Goal: Transaction & Acquisition: Book appointment/travel/reservation

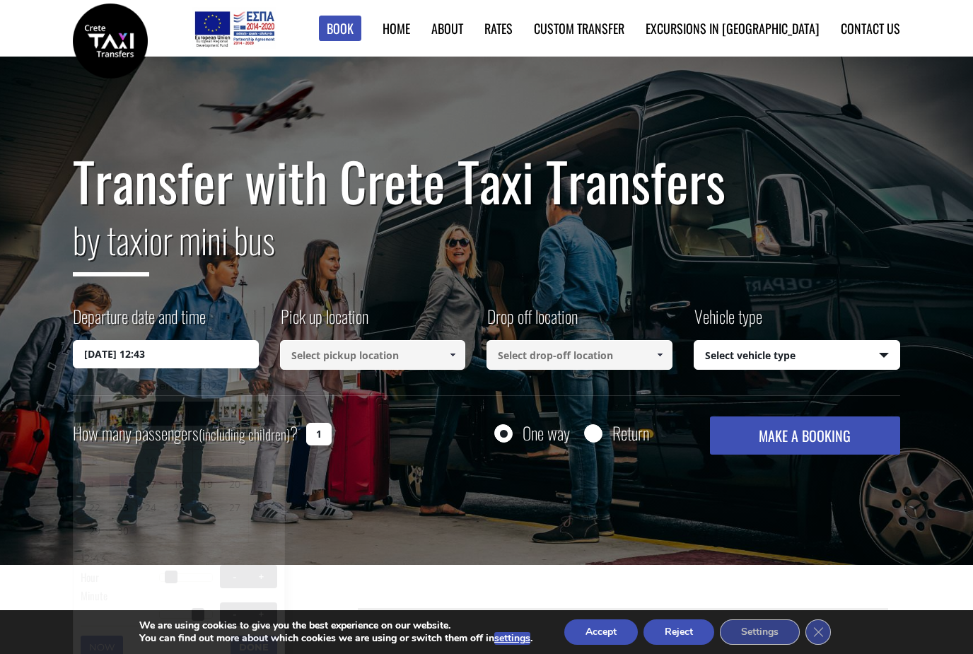
click at [180, 348] on input "16/09/2025 12:43" at bounding box center [166, 354] width 186 height 28
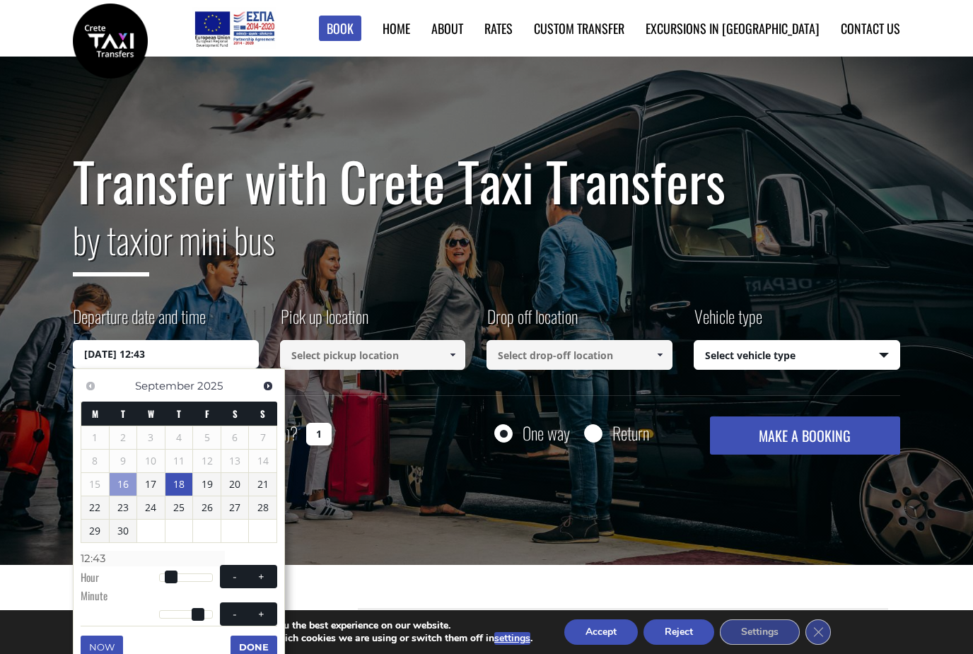
click at [187, 483] on link "18" at bounding box center [179, 484] width 28 height 23
click at [345, 360] on input at bounding box center [373, 355] width 186 height 30
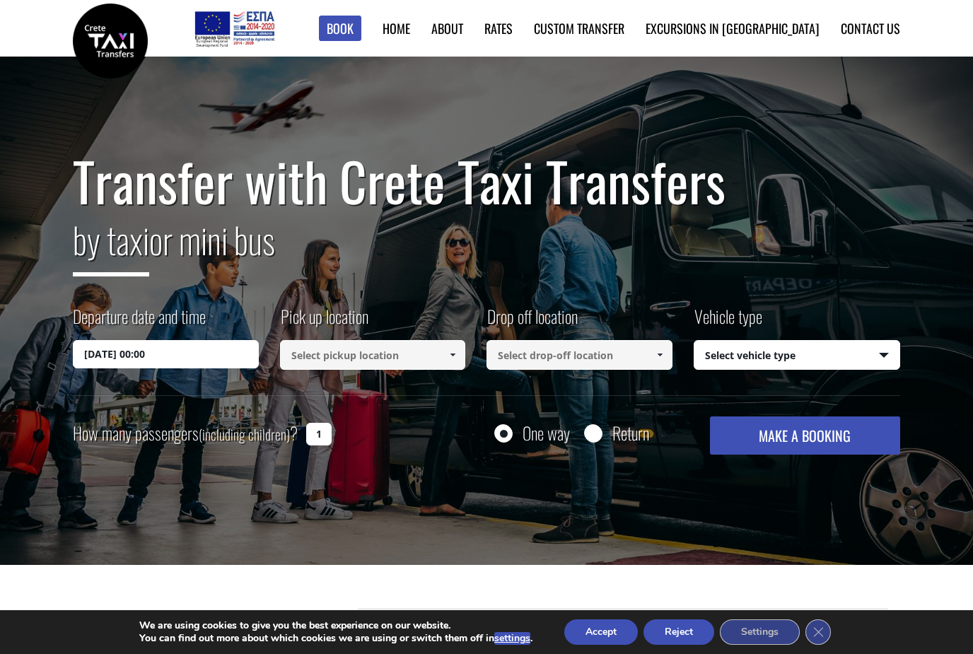
click at [345, 360] on input at bounding box center [373, 355] width 186 height 30
click at [201, 358] on input "18/09/2025 00:00" at bounding box center [166, 354] width 186 height 28
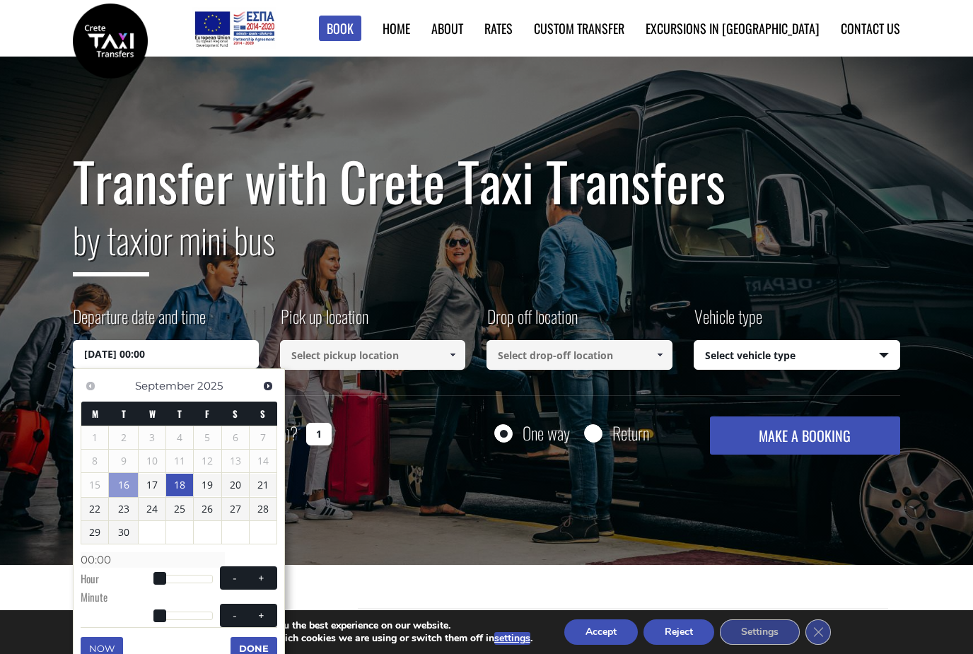
click at [262, 577] on span at bounding box center [261, 578] width 11 height 11
type input "18/09/2025 01:00"
type input "01:00"
click at [262, 577] on span at bounding box center [261, 578] width 11 height 11
type input "18/09/2025 02:00"
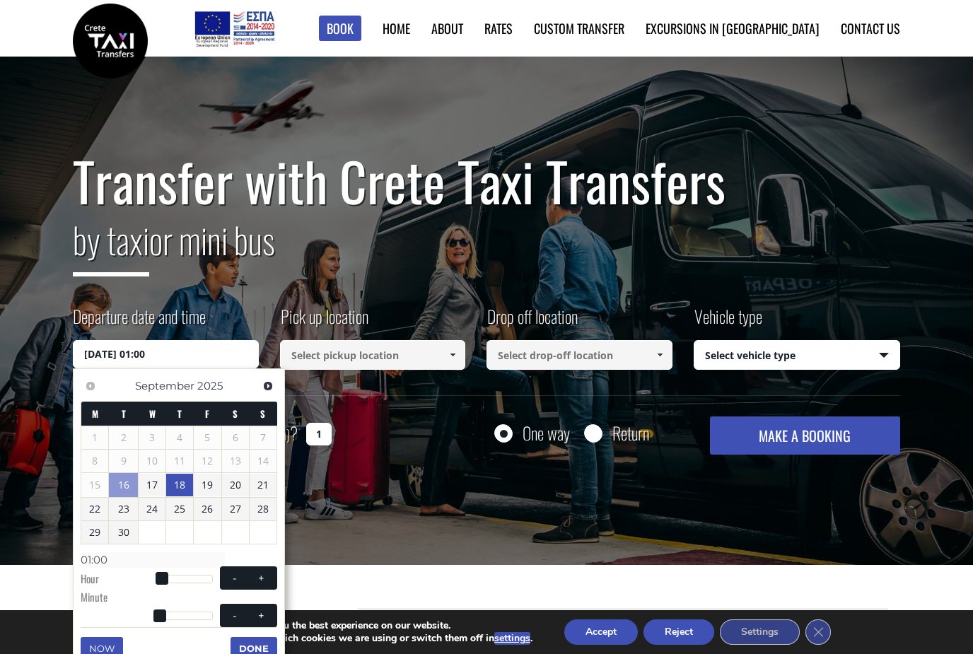
type input "02:00"
click at [262, 577] on span at bounding box center [261, 578] width 11 height 11
type input "18/09/2025 03:00"
type input "03:00"
click at [262, 577] on span at bounding box center [261, 578] width 11 height 11
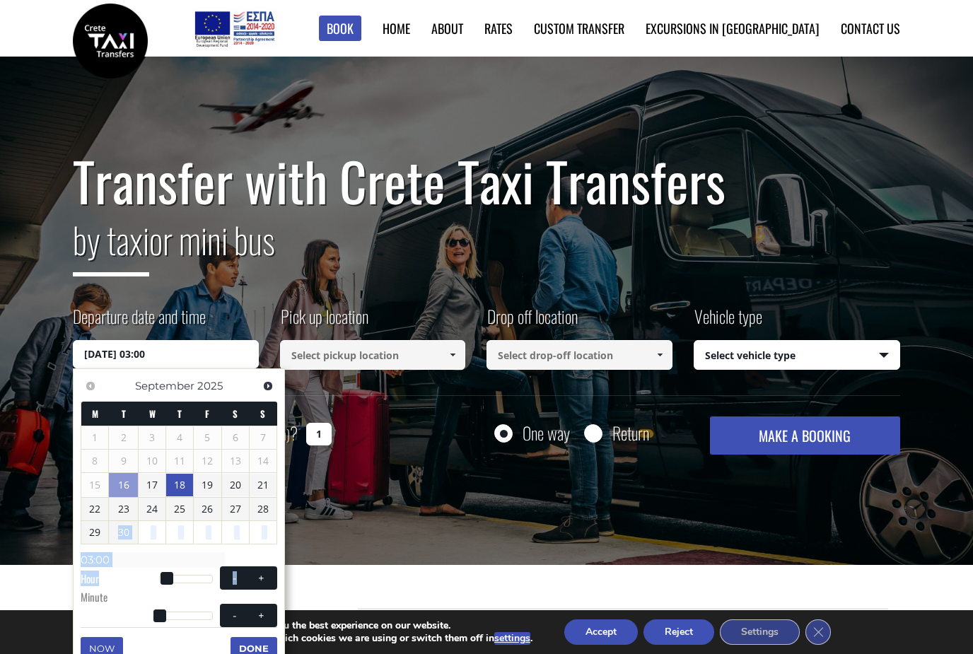
type input "18/09/2025 04:00"
type input "04:00"
click at [262, 577] on span at bounding box center [261, 578] width 11 height 11
type input "18/09/2025 05:00"
type input "05:00"
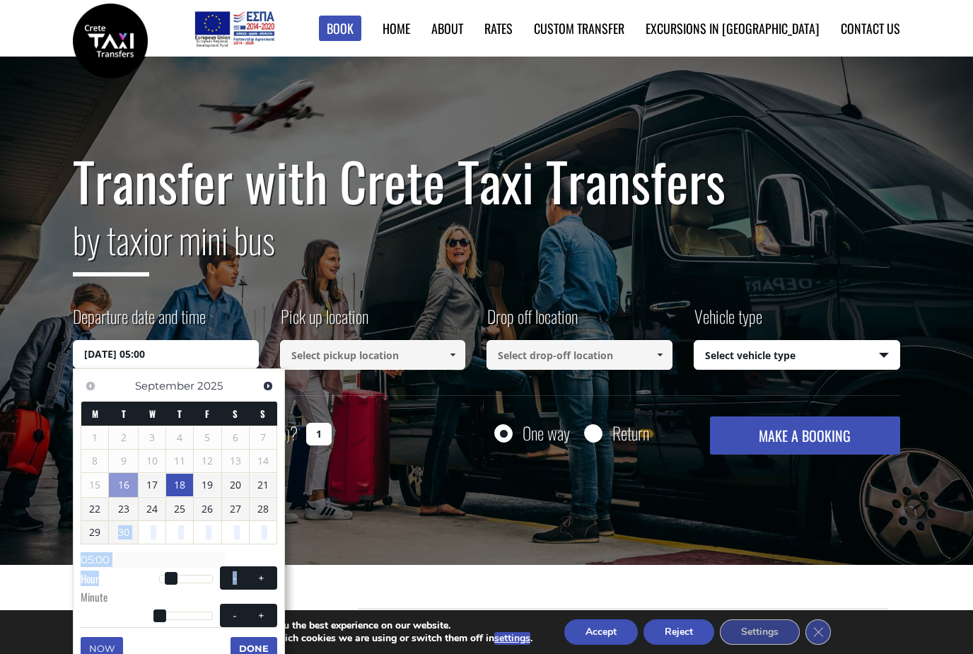
click at [262, 577] on span at bounding box center [261, 578] width 11 height 11
type input "18/09/2025 06:00"
type input "06:00"
click at [262, 577] on span at bounding box center [261, 578] width 11 height 11
type input "18/09/2025 07:00"
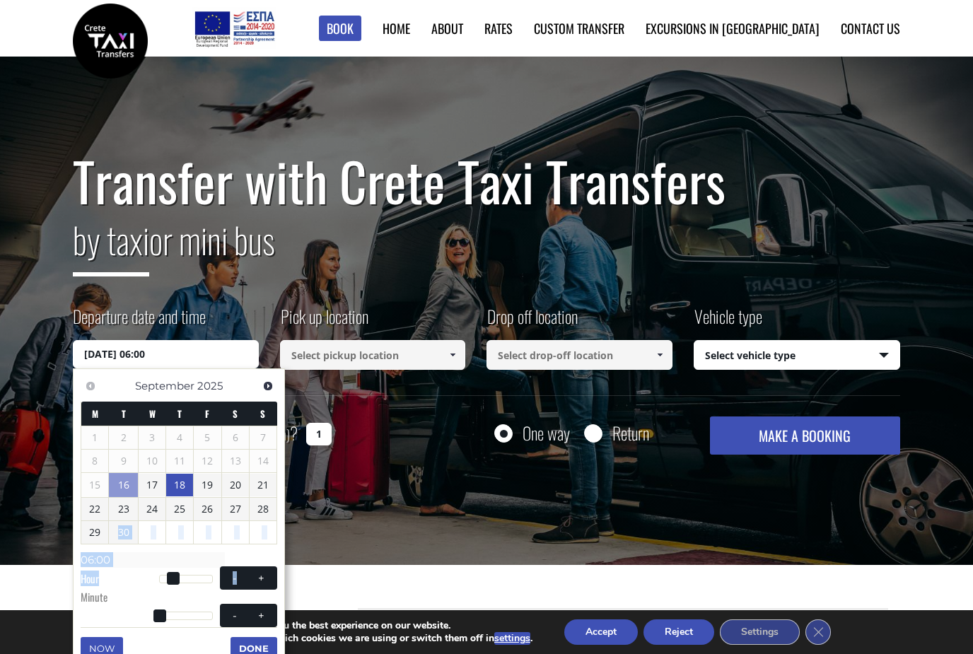
type input "07:00"
click at [262, 577] on span at bounding box center [261, 578] width 11 height 11
type input "18/09/2025 08:00"
type input "08:00"
click at [262, 577] on span at bounding box center [261, 578] width 11 height 11
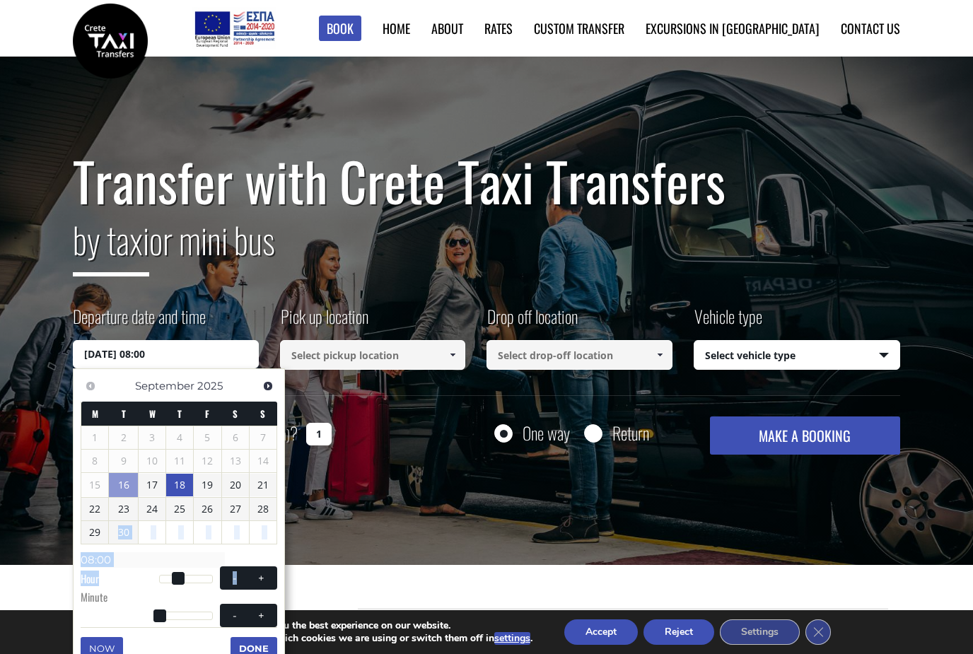
type input "18/09/2025 09:00"
type input "09:00"
click at [262, 577] on span at bounding box center [261, 578] width 11 height 11
type input "18/09/2025 10:00"
type input "10:00"
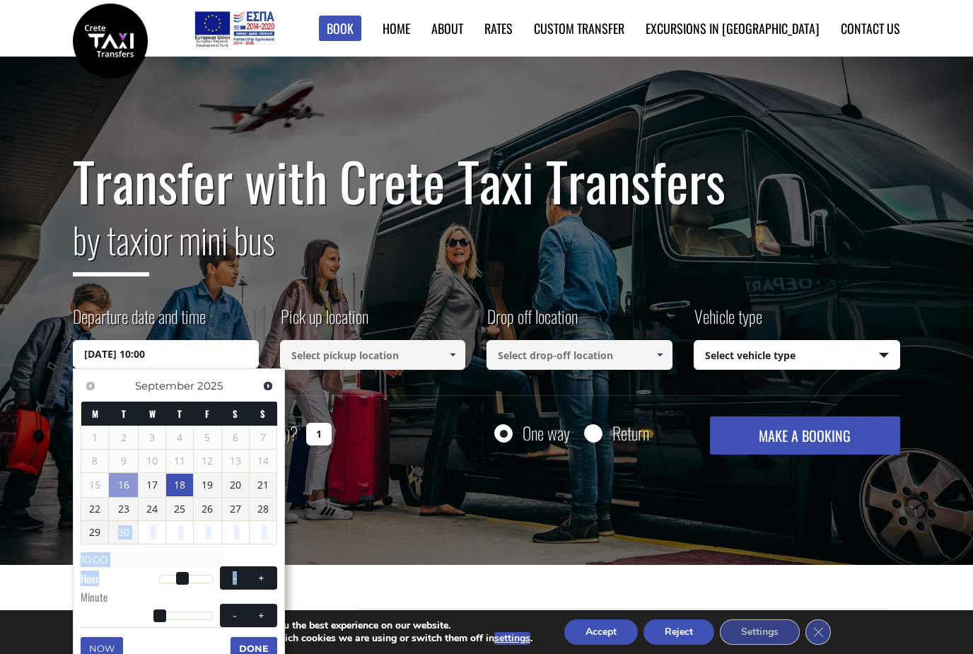
click at [262, 577] on span at bounding box center [261, 578] width 11 height 11
type input "18/09/2025 11:00"
type input "11:00"
click at [230, 580] on span at bounding box center [234, 578] width 11 height 11
type input "18/09/2025 10:00"
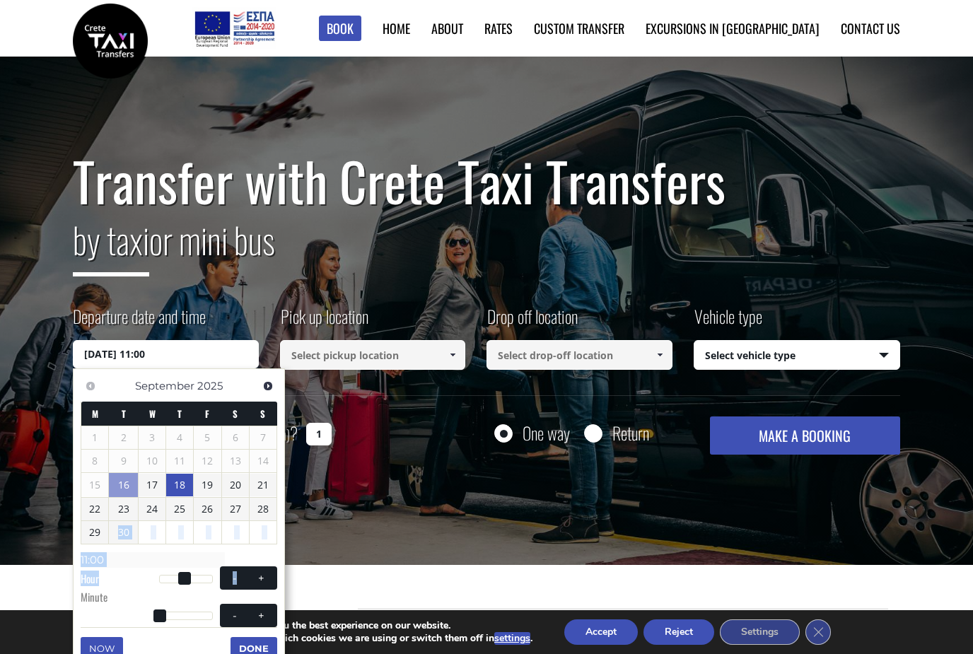
type input "10:00"
click at [263, 613] on span at bounding box center [261, 614] width 11 height 11
type input "18/09/2025 10:01"
type input "10:01"
click at [263, 613] on span at bounding box center [261, 614] width 11 height 11
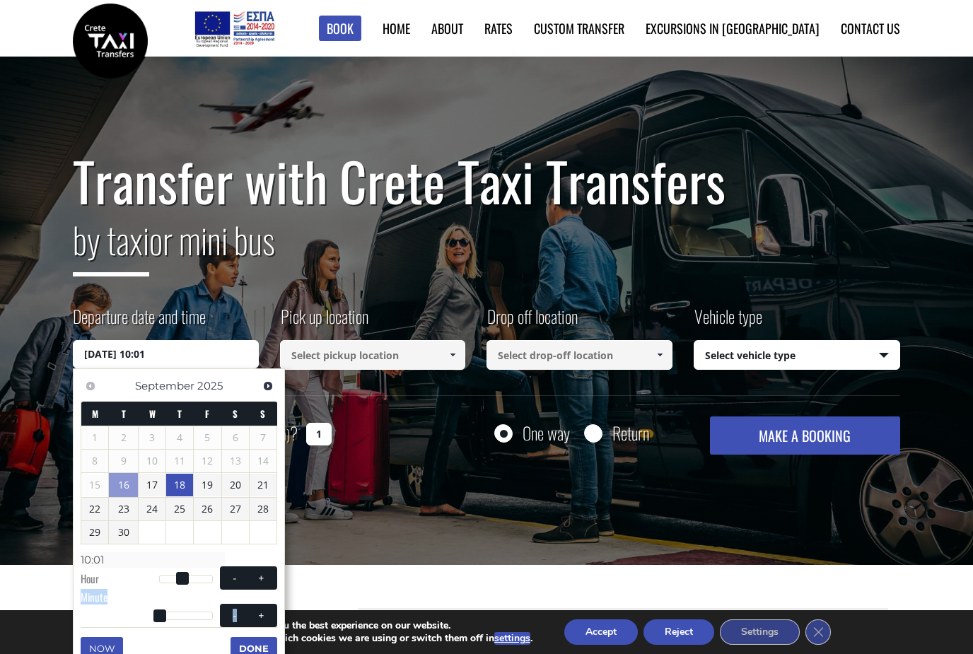
type input "18/09/2025 10:02"
type input "10:02"
click at [263, 613] on span at bounding box center [261, 614] width 11 height 11
type input "18/09/2025 10:03"
type input "10:03"
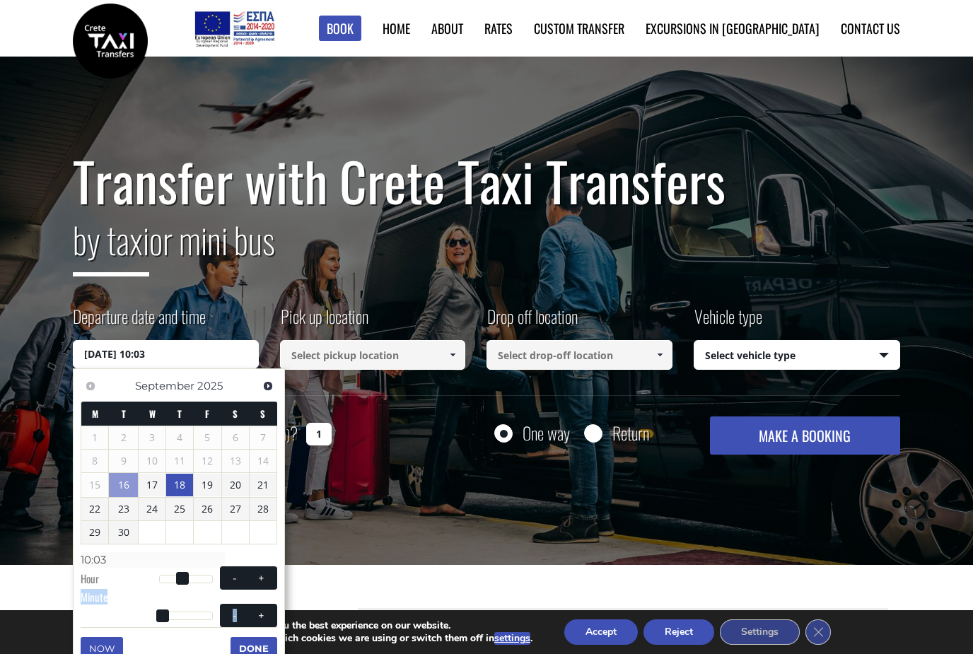
click at [263, 613] on span at bounding box center [261, 614] width 11 height 11
type input "18/09/2025 10:04"
type input "10:04"
click at [263, 613] on span at bounding box center [261, 614] width 11 height 11
type input "18/09/2025 10:05"
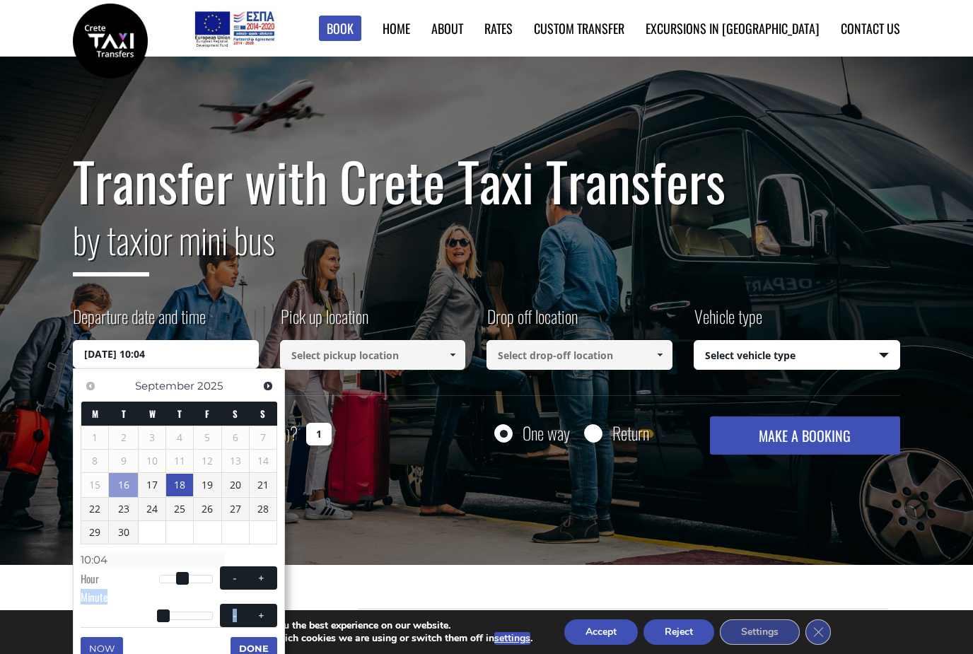
type input "10:05"
click at [263, 613] on span at bounding box center [261, 614] width 11 height 11
type input "18/09/2025 10:06"
type input "10:06"
click at [274, 609] on button "+" at bounding box center [261, 615] width 25 height 13
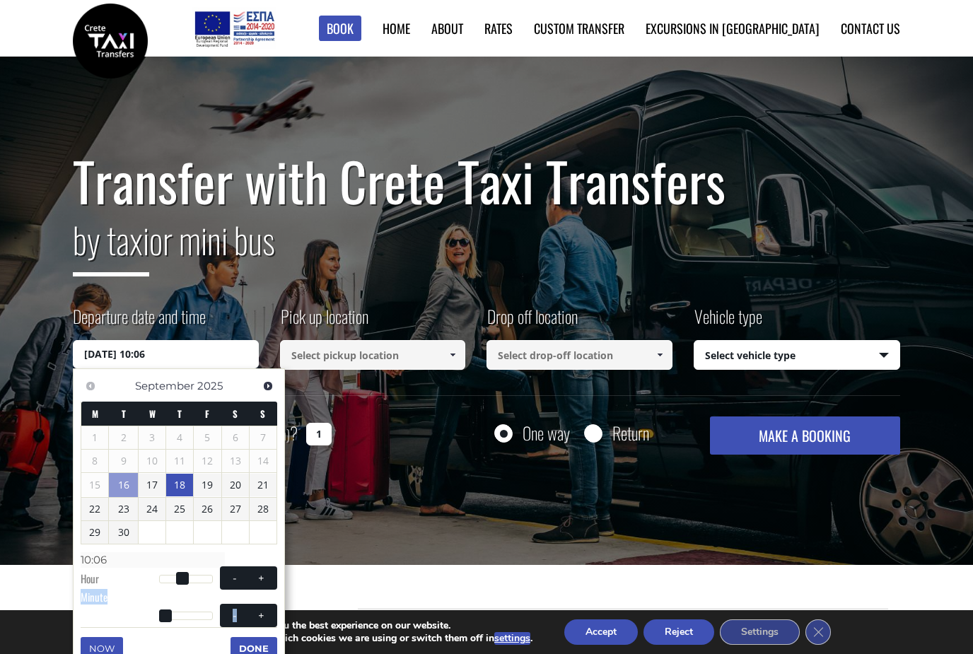
type input "18/09/2025 10:07"
type input "10:07"
click at [276, 609] on span "- +" at bounding box center [248, 615] width 57 height 23
click at [262, 609] on span at bounding box center [261, 614] width 11 height 11
type input "18/09/2025 10:08"
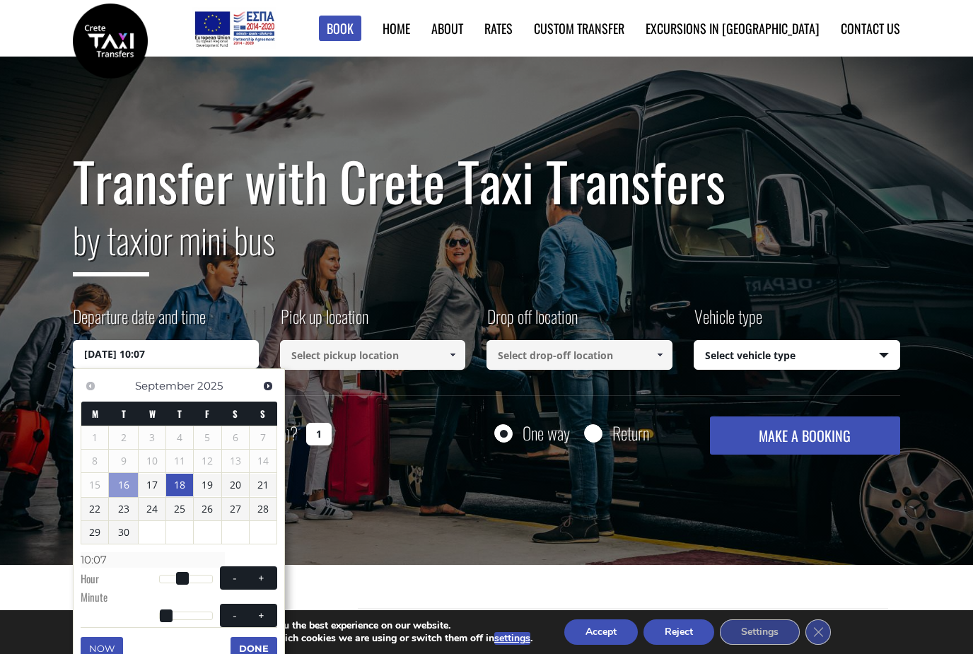
type input "10:08"
click at [262, 609] on span at bounding box center [261, 614] width 11 height 11
type input "18/09/2025 10:09"
type input "10:09"
click at [259, 611] on span at bounding box center [261, 614] width 11 height 11
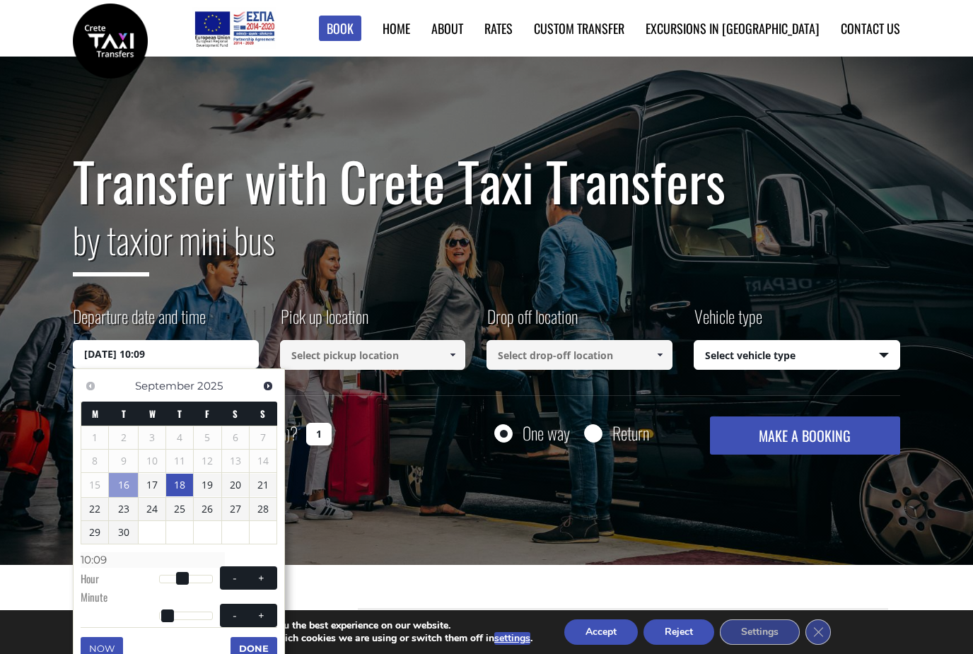
type input "18/09/2025 10:10"
type input "10:10"
click at [259, 611] on span at bounding box center [261, 614] width 11 height 11
type input "18/09/2025 10:11"
type input "10:11"
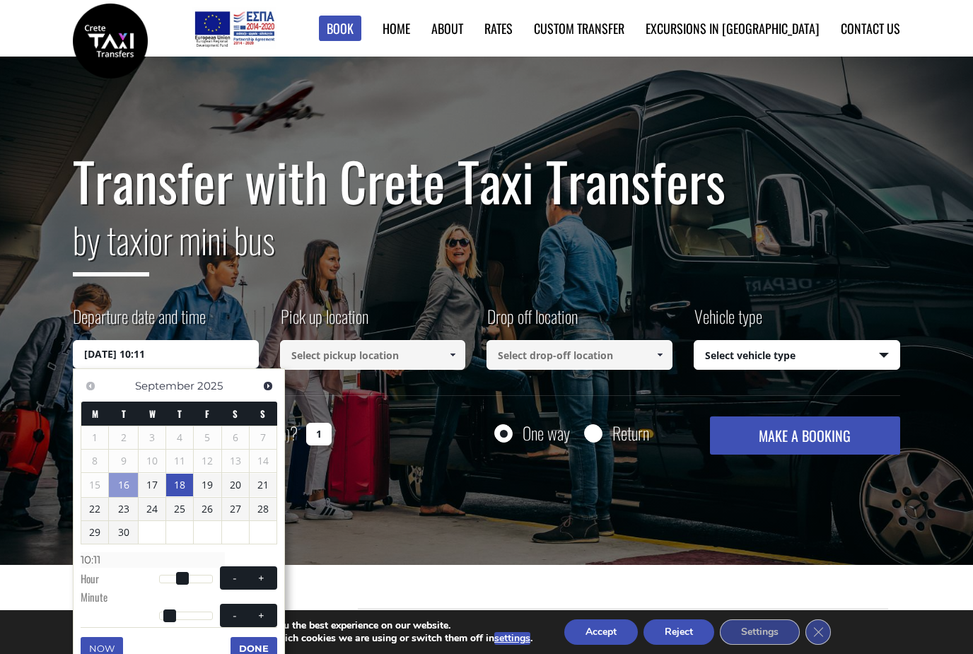
click at [258, 609] on span at bounding box center [261, 614] width 11 height 11
type input "18/09/2025 10:12"
type input "10:12"
click at [259, 609] on span at bounding box center [261, 614] width 11 height 11
type input "18/09/2025 10:13"
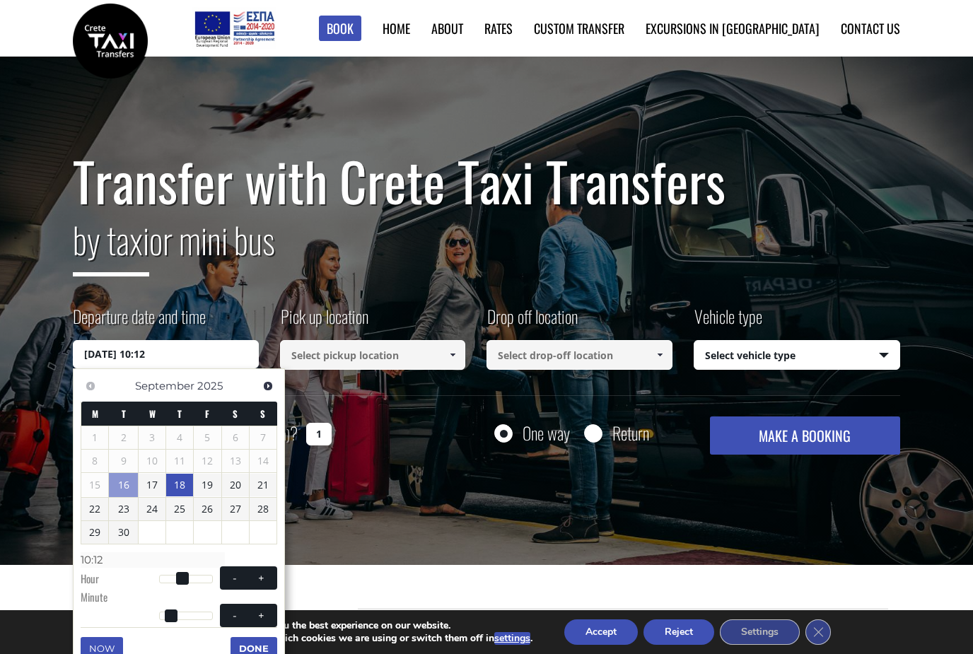
type input "10:13"
click at [259, 609] on span at bounding box center [261, 614] width 11 height 11
type input "18/09/2025 10:14"
type input "10:14"
click at [259, 609] on span at bounding box center [261, 614] width 11 height 11
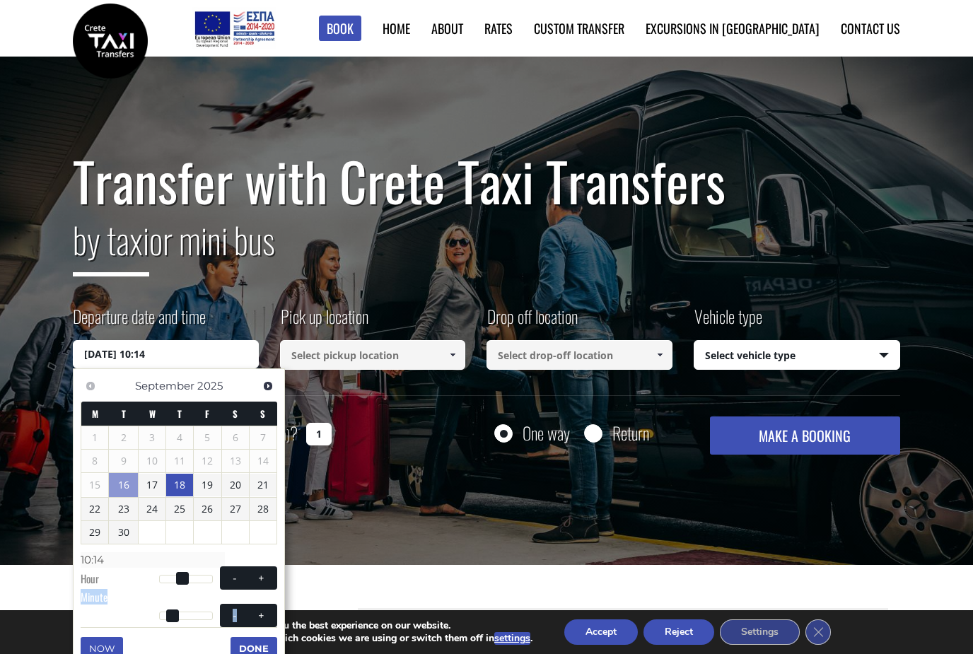
type input "18/09/2025 10:15"
type input "10:15"
click at [259, 609] on span at bounding box center [261, 614] width 11 height 11
type input "18/09/2025 10:16"
type input "10:16"
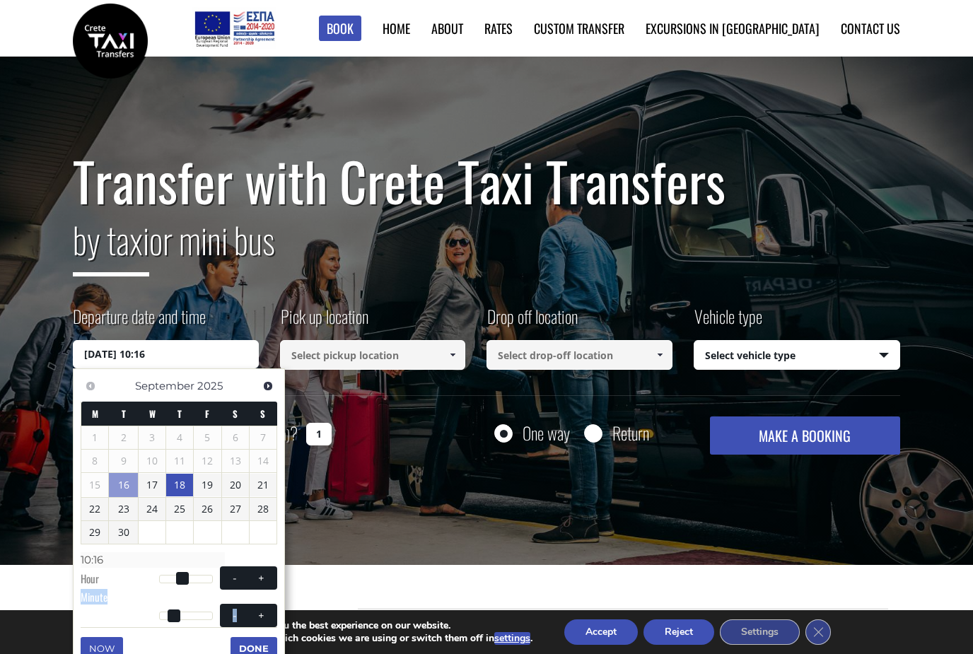
click at [259, 609] on span at bounding box center [261, 614] width 11 height 11
type input "18/09/2025 10:17"
type input "10:17"
click at [817, 625] on icon "Close GDPR Cookie Banner" at bounding box center [817, 631] width 25 height 21
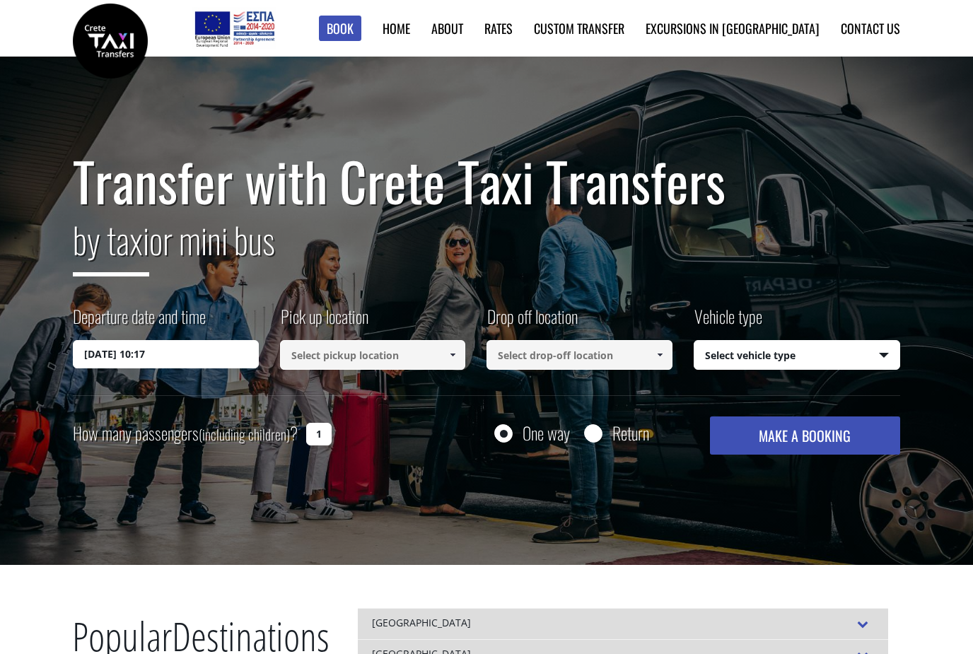
click at [334, 360] on input at bounding box center [373, 355] width 186 height 30
click at [450, 360] on link at bounding box center [452, 355] width 23 height 30
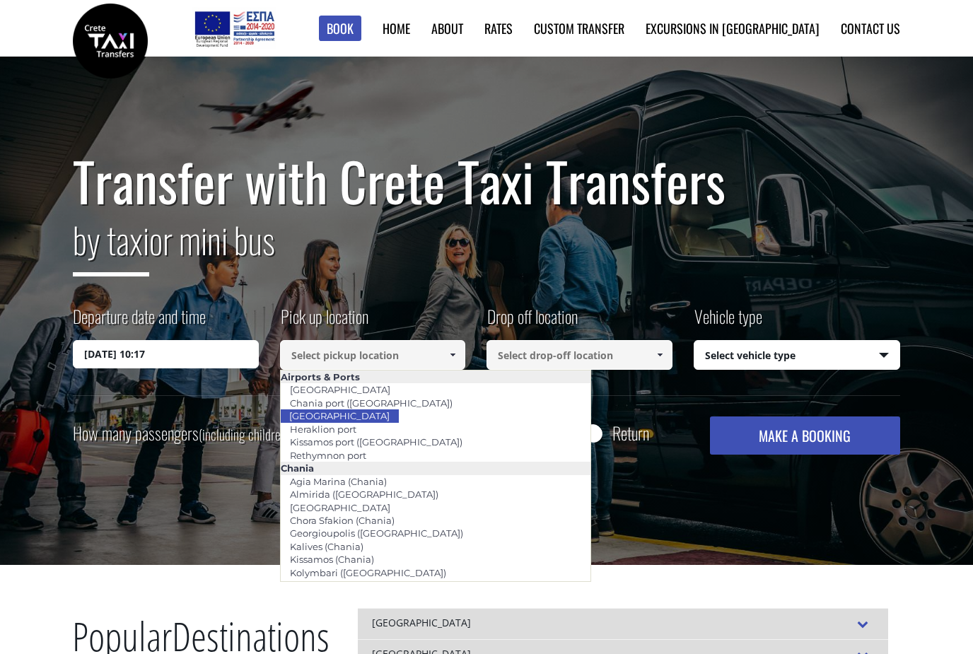
click at [394, 416] on li "[GEOGRAPHIC_DATA]" at bounding box center [436, 415] width 310 height 13
type input "[GEOGRAPHIC_DATA]"
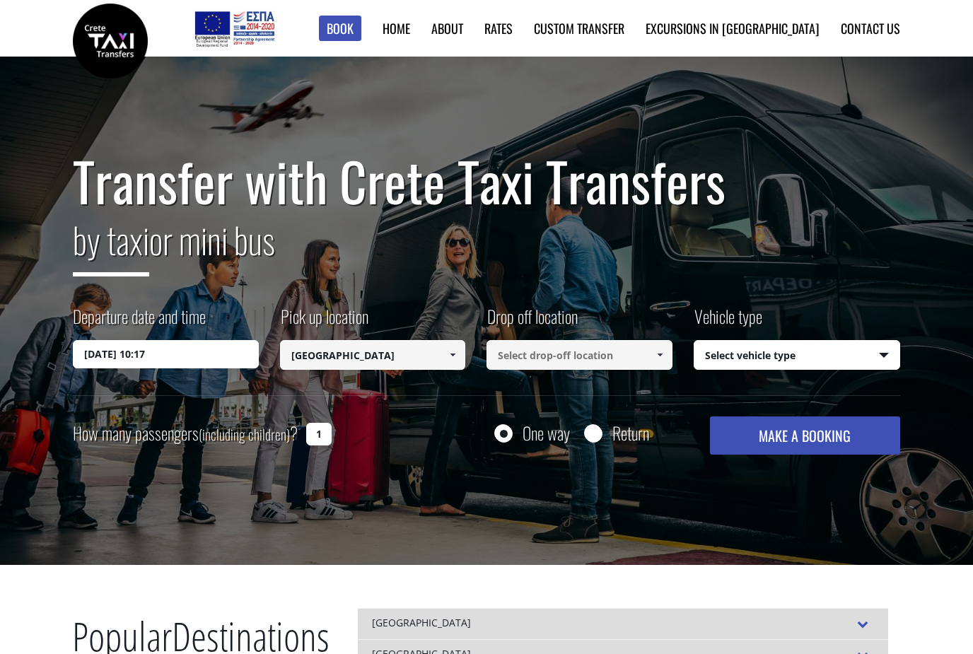
click at [524, 360] on input at bounding box center [579, 355] width 186 height 30
click at [673, 358] on div "Drop off location Select drop-off location Select drop-off location Chania airp…" at bounding box center [589, 338] width 207 height 69
click at [662, 351] on span at bounding box center [659, 354] width 11 height 11
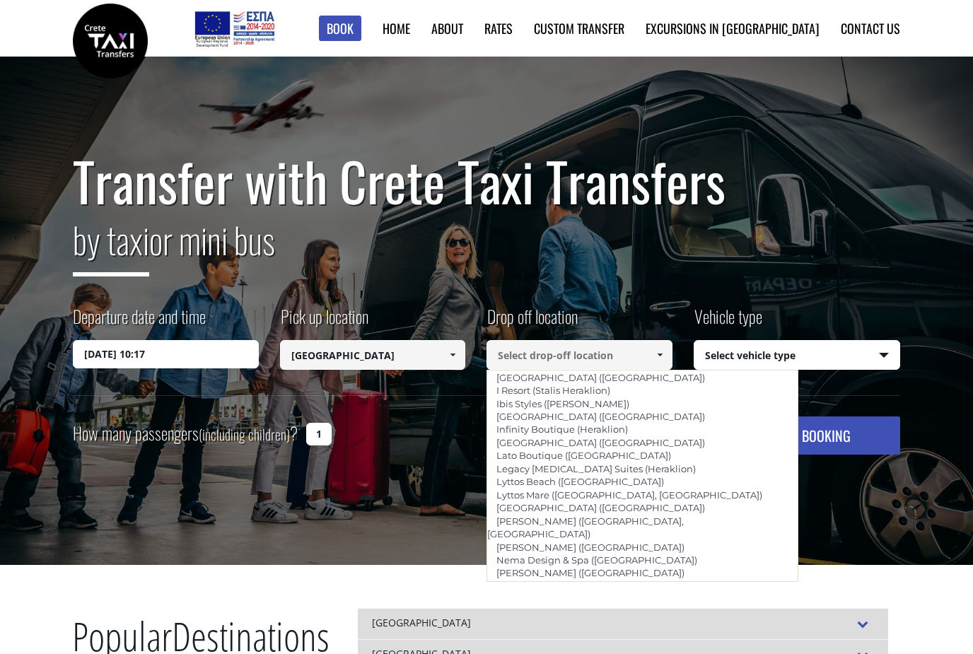
scroll to position [1629, 0]
type input "[PERSON_NAME] (Lasithi)"
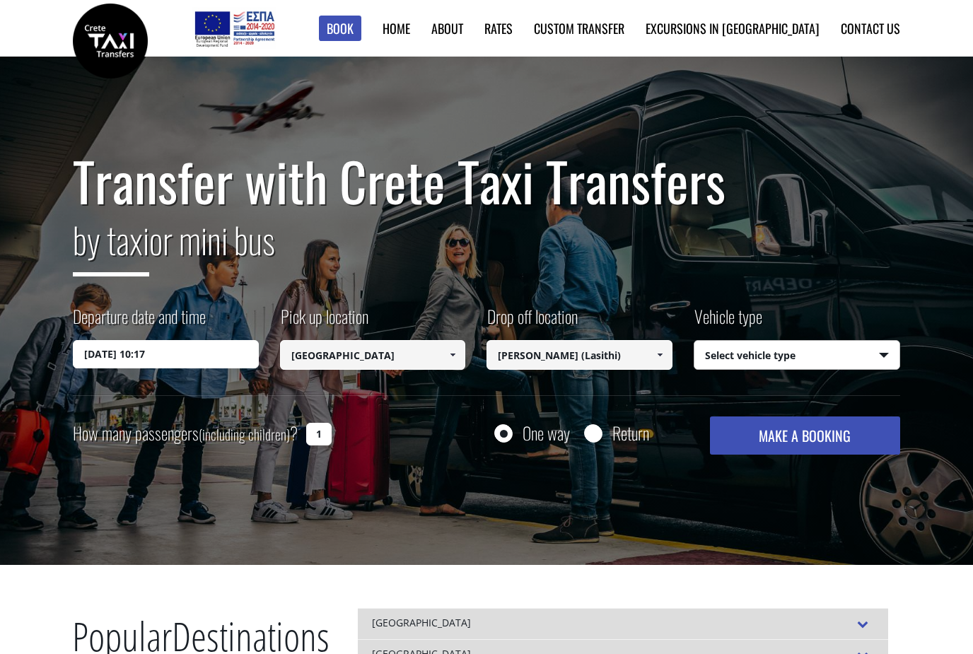
select select "541"
click at [792, 434] on button "MAKE A BOOKING" at bounding box center [805, 435] width 190 height 38
